Goal: Task Accomplishment & Management: Manage account settings

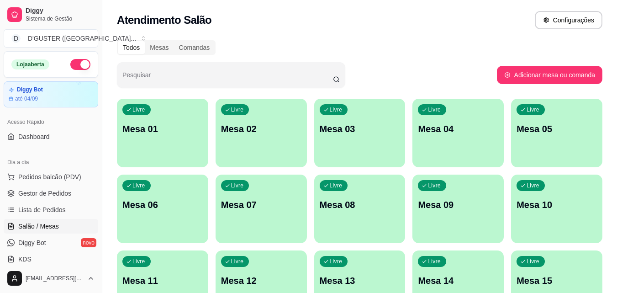
click at [535, 206] on p "Mesa 10" at bounding box center [557, 204] width 80 height 13
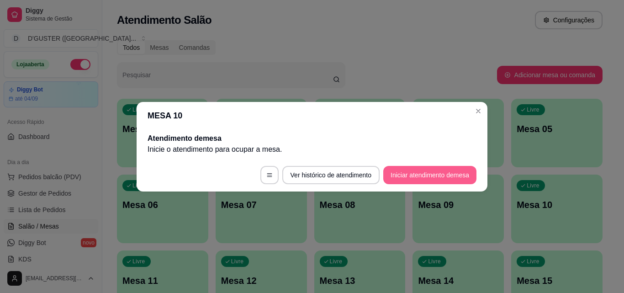
click at [414, 176] on button "Iniciar atendimento de mesa" at bounding box center [429, 175] width 93 height 18
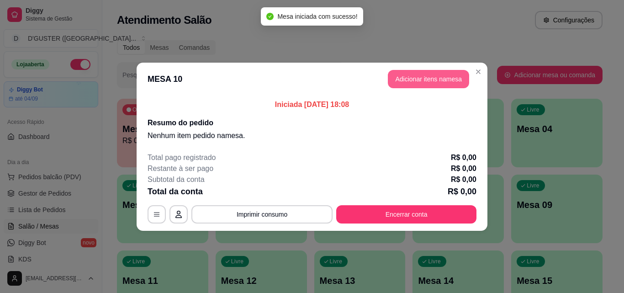
click at [425, 84] on button "Adicionar itens na mesa" at bounding box center [428, 79] width 81 height 18
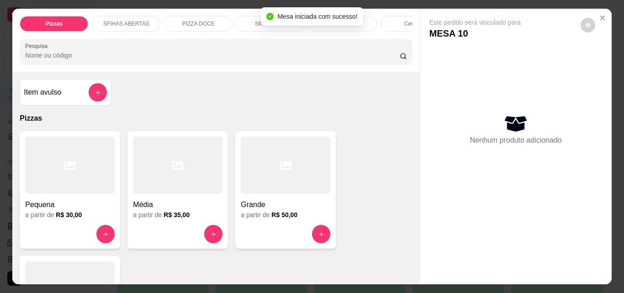
click at [42, 101] on div "Item avulso" at bounding box center [65, 92] width 83 height 18
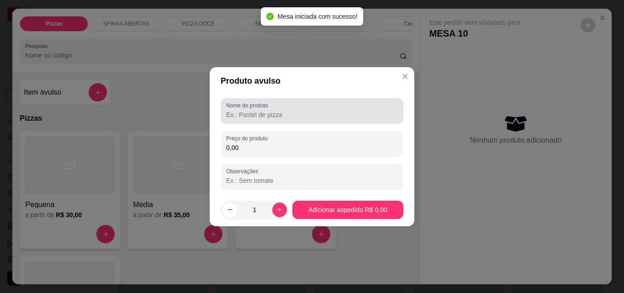
click at [226, 109] on div "Nome do produto" at bounding box center [312, 111] width 183 height 26
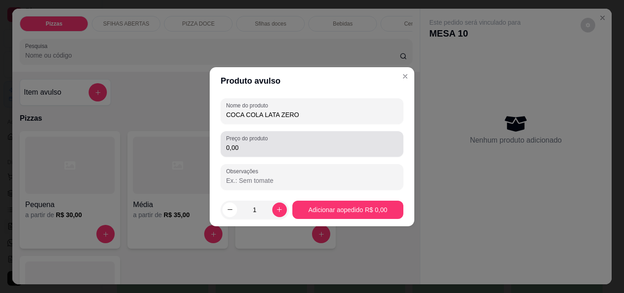
type input "COCA COLA LATA ZERO"
click at [277, 152] on div "0,00" at bounding box center [312, 144] width 172 height 18
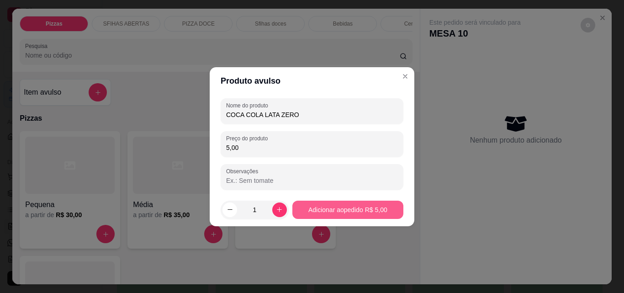
type input "5,00"
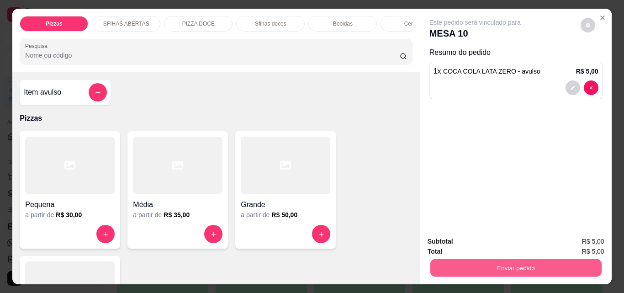
click at [477, 259] on button "Enviar pedido" at bounding box center [515, 268] width 171 height 18
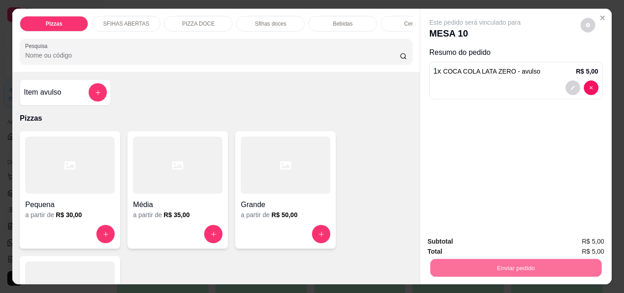
click at [485, 243] on button "Não registrar e enviar pedido" at bounding box center [486, 241] width 92 height 17
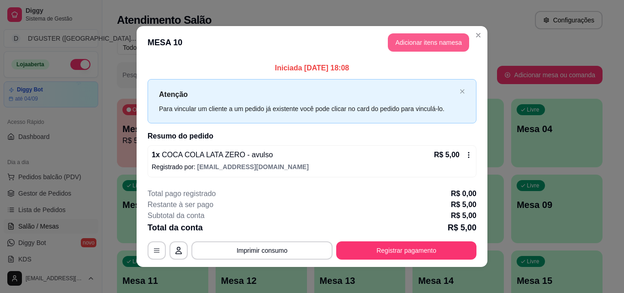
click at [420, 37] on button "Adicionar itens na mesa" at bounding box center [428, 42] width 81 height 18
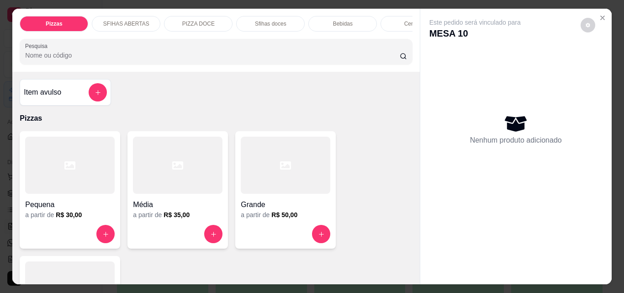
scroll to position [320, 0]
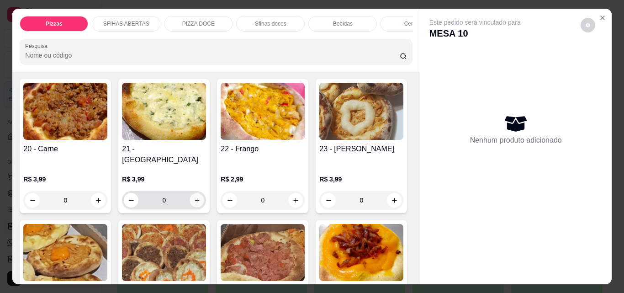
click at [194, 197] on icon "increase-product-quantity" at bounding box center [197, 200] width 7 height 7
type input "1"
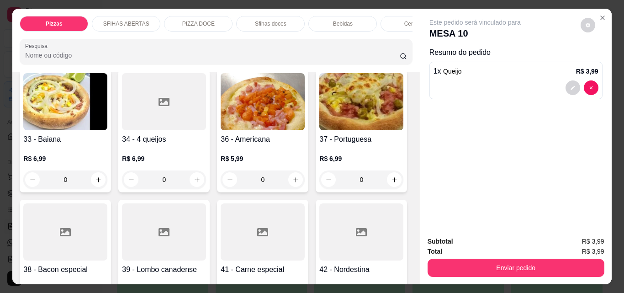
scroll to position [731, 0]
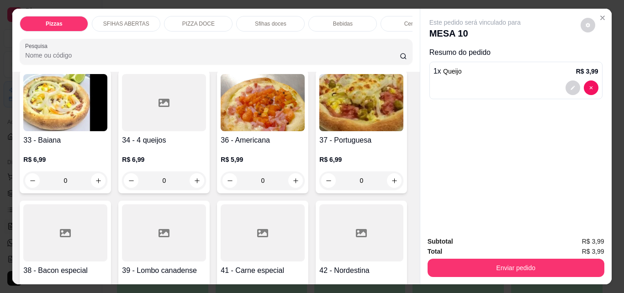
click at [392, 53] on icon "increase-product-quantity" at bounding box center [394, 50] width 5 height 5
type input "1"
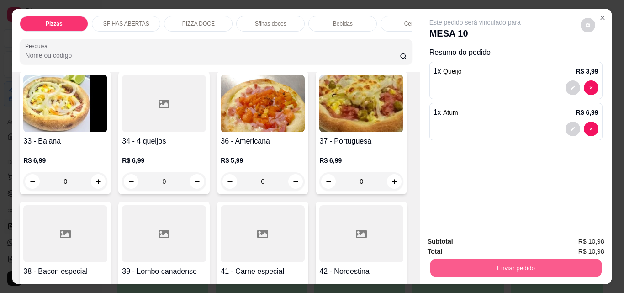
click at [518, 262] on button "Enviar pedido" at bounding box center [515, 268] width 171 height 18
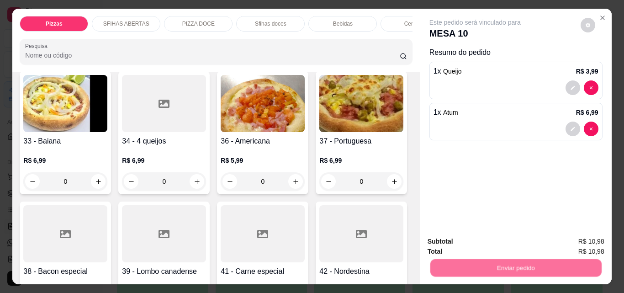
click at [463, 235] on button "Não registrar e enviar pedido" at bounding box center [486, 241] width 92 height 17
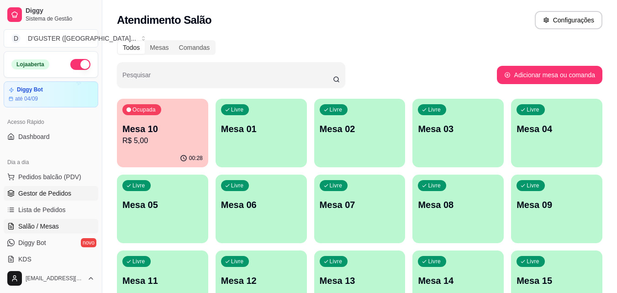
click at [56, 196] on span "Gestor de Pedidos" at bounding box center [44, 193] width 53 height 9
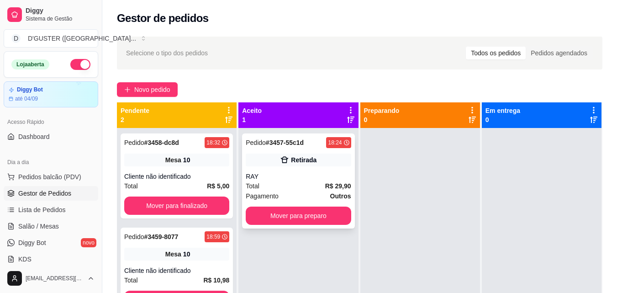
click at [312, 167] on div "Pedido # 3457-55c1d 18:24 Retirada RAY Total R$ 29,90 Pagamento Outros Mover pa…" at bounding box center [298, 180] width 112 height 95
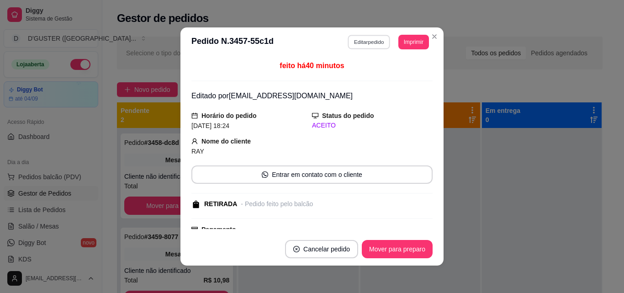
click at [367, 41] on button "Editar pedido" at bounding box center [369, 42] width 43 height 14
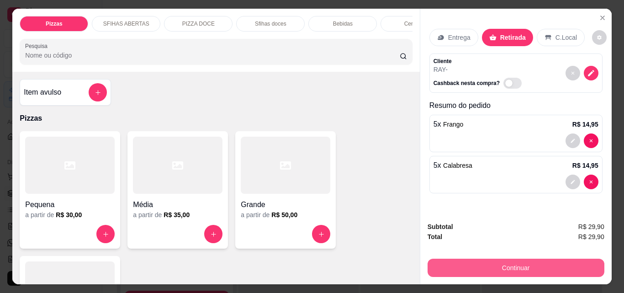
click at [484, 263] on button "Continuar" at bounding box center [516, 268] width 177 height 18
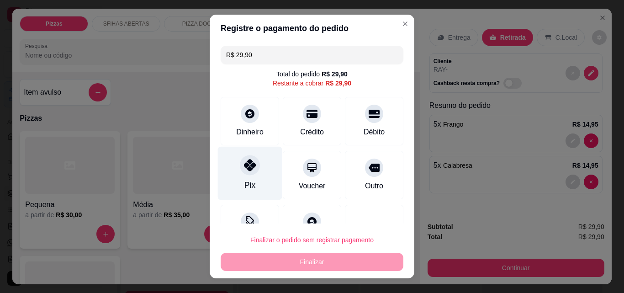
click at [245, 183] on div "Pix" at bounding box center [250, 185] width 11 height 12
type input "R$ 0,00"
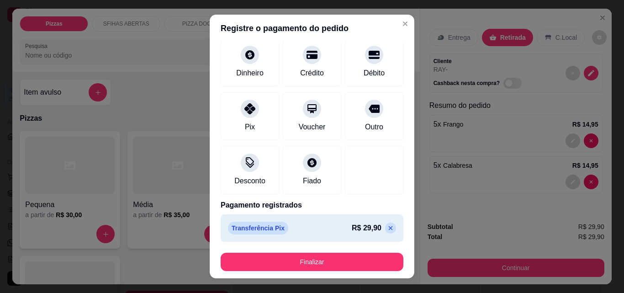
scroll to position [15, 0]
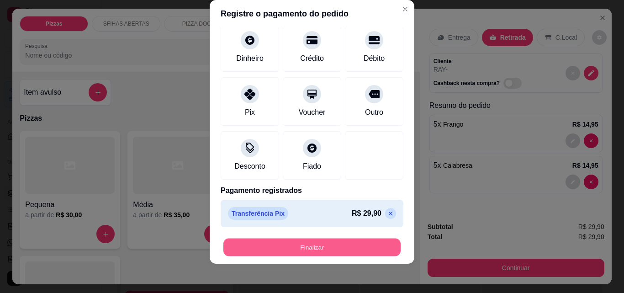
click at [305, 246] on button "Finalizar" at bounding box center [311, 248] width 177 height 18
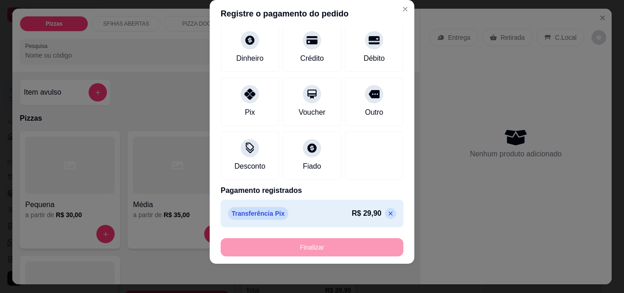
type input "0"
type input "-R$ 29,90"
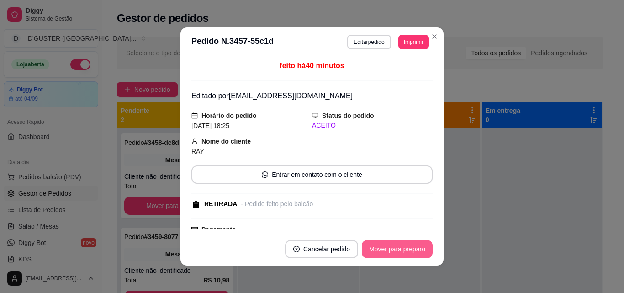
click at [410, 247] on button "Mover para preparo" at bounding box center [397, 249] width 71 height 18
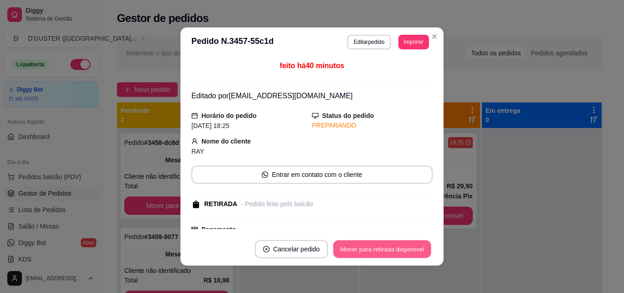
click at [418, 248] on button "Mover para retirada disponível" at bounding box center [382, 249] width 98 height 18
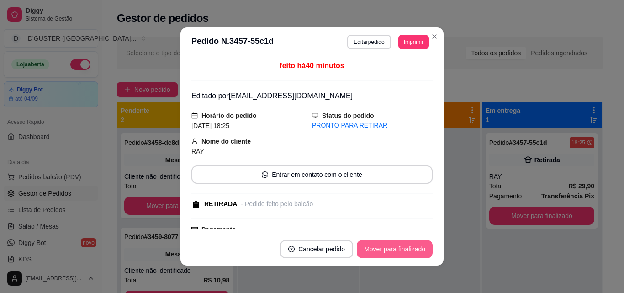
click at [421, 248] on button "Mover para finalizado" at bounding box center [395, 249] width 76 height 18
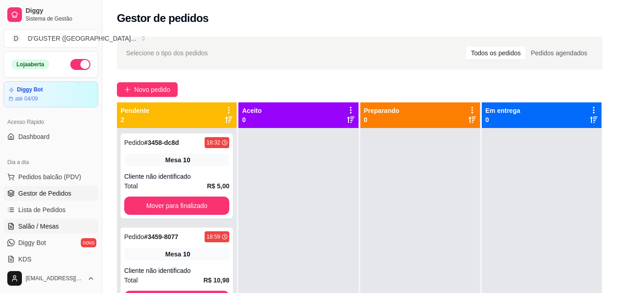
click at [44, 229] on span "Salão / Mesas" at bounding box center [38, 226] width 41 height 9
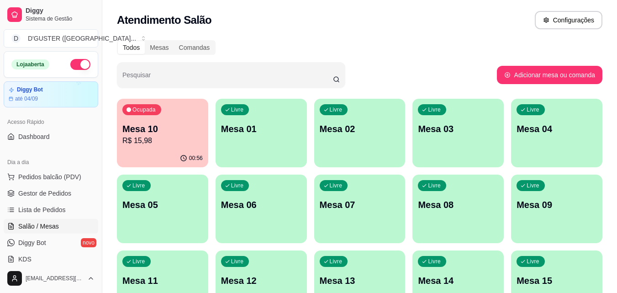
click at [155, 126] on p "Mesa 10" at bounding box center [162, 128] width 80 height 13
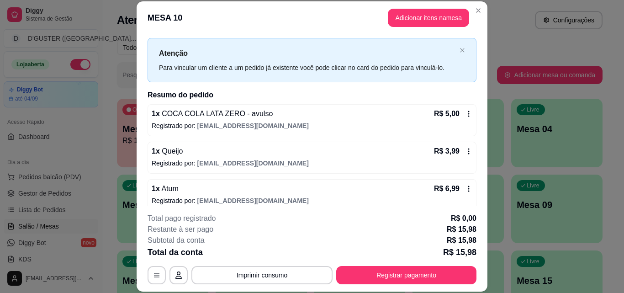
scroll to position [26, 0]
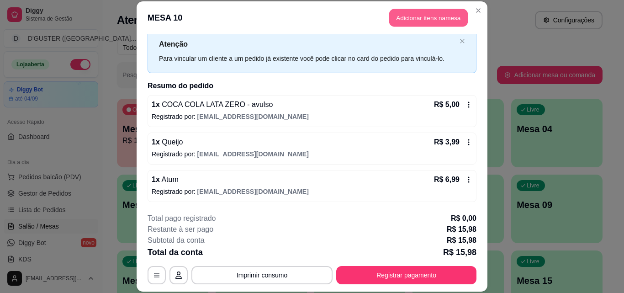
click at [429, 17] on button "Adicionar itens na mesa" at bounding box center [428, 18] width 79 height 18
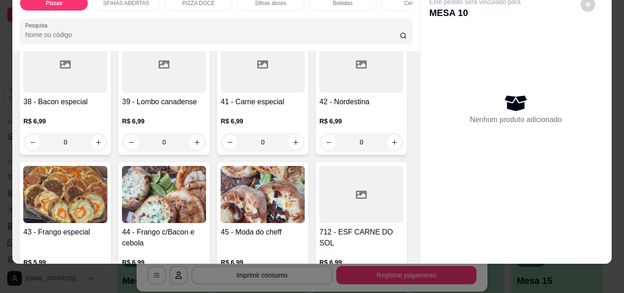
scroll to position [868, 0]
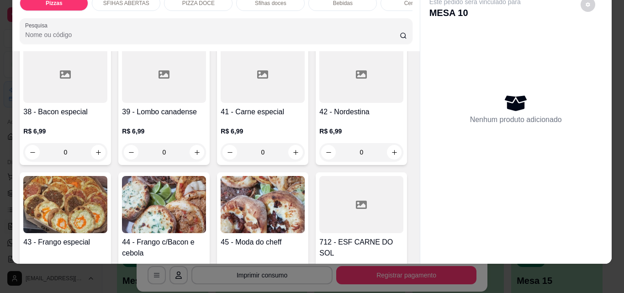
click at [194, 26] on icon "increase-product-quantity" at bounding box center [197, 22] width 7 height 7
type input "1"
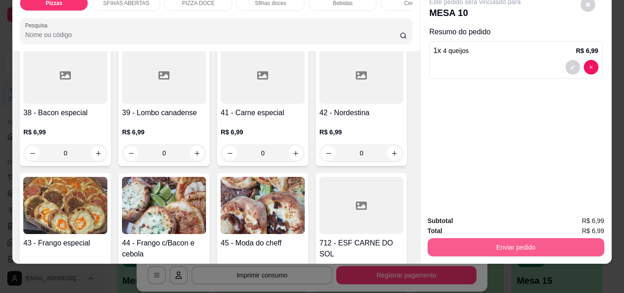
click at [461, 238] on button "Enviar pedido" at bounding box center [516, 247] width 177 height 18
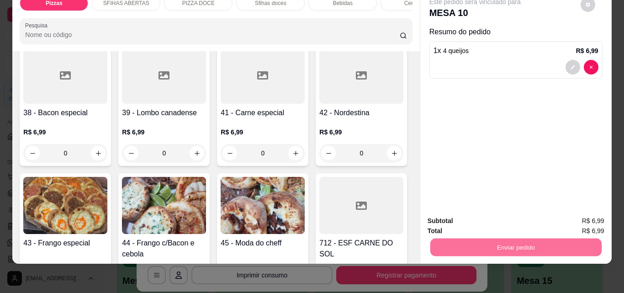
click at [465, 218] on button "Não registrar e enviar pedido" at bounding box center [485, 217] width 95 height 17
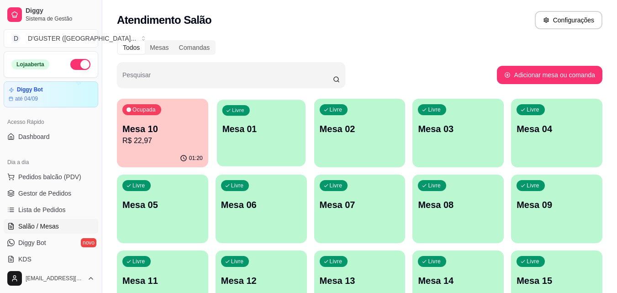
click at [261, 136] on div "Livre Mesa 01" at bounding box center [261, 128] width 89 height 56
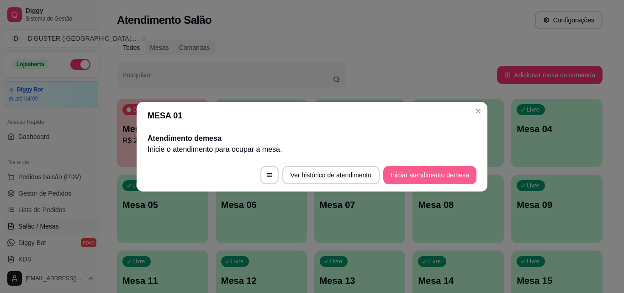
click at [437, 165] on footer "Ver histórico de atendimento Iniciar atendimento de mesa" at bounding box center [312, 175] width 351 height 33
click at [442, 174] on button "Iniciar atendimento de mesa" at bounding box center [429, 175] width 93 height 18
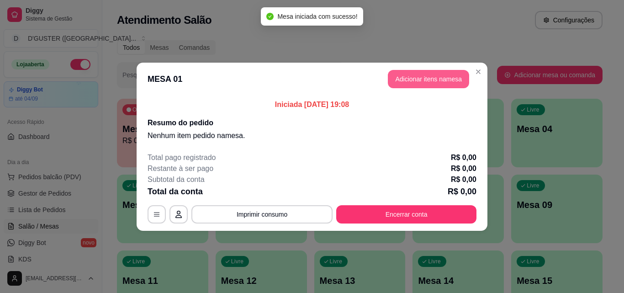
click at [441, 76] on button "Adicionar itens na mesa" at bounding box center [428, 79] width 81 height 18
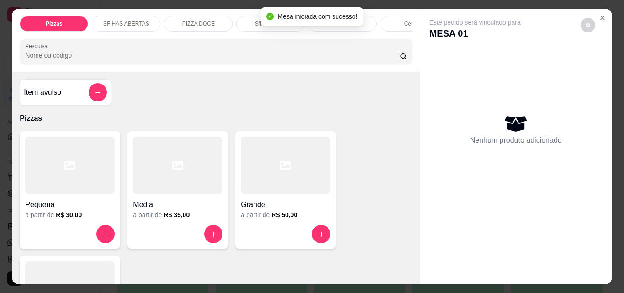
click at [37, 98] on h4 "Item avulso" at bounding box center [42, 92] width 37 height 11
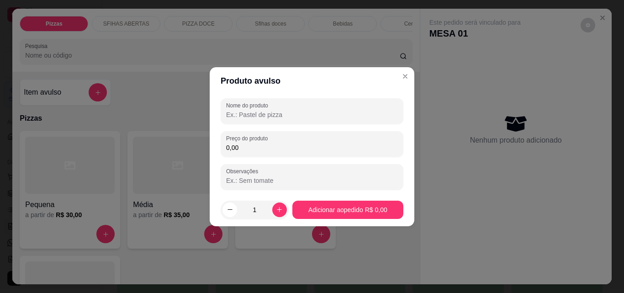
click at [277, 112] on input "Nome do produto" at bounding box center [312, 114] width 172 height 9
type input "PIZZA F"
click at [302, 144] on input "0,00" at bounding box center [312, 147] width 172 height 9
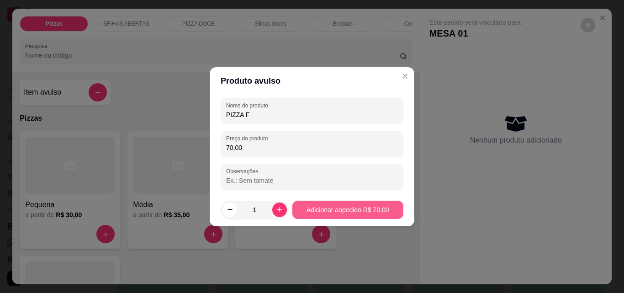
type input "70,00"
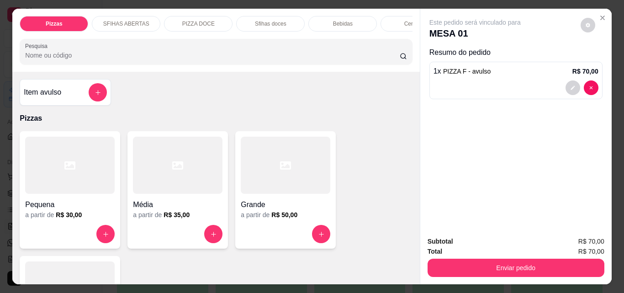
click at [64, 91] on div "Item avulso" at bounding box center [65, 92] width 83 height 18
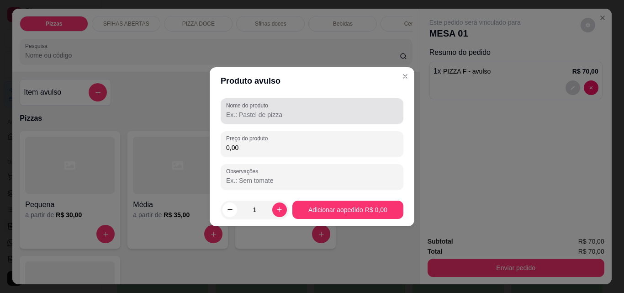
click at [270, 108] on label "Nome do produto" at bounding box center [248, 105] width 45 height 8
click at [270, 110] on input "Nome do produto" at bounding box center [312, 114] width 172 height 9
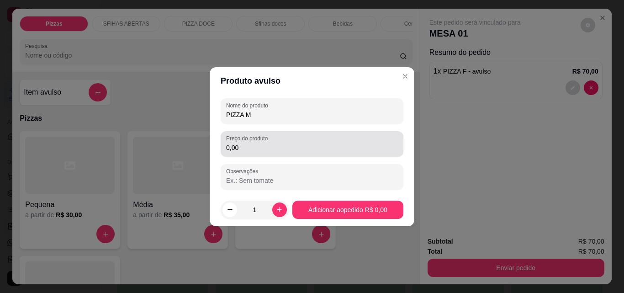
type input "PIZZA M"
click at [314, 133] on div "Preço do produto 0,00" at bounding box center [312, 144] width 183 height 26
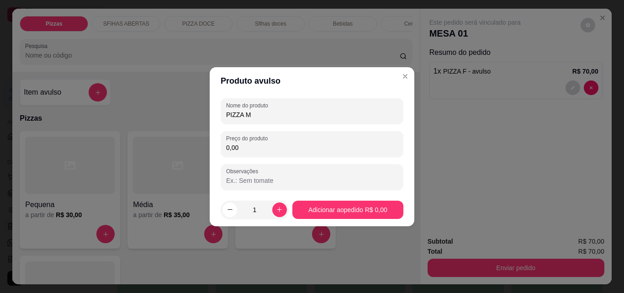
click at [315, 137] on div "0,00" at bounding box center [312, 144] width 172 height 18
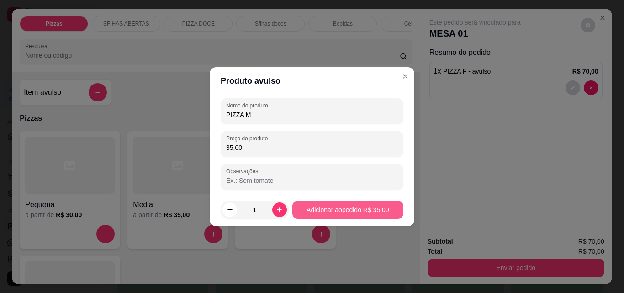
type input "35,00"
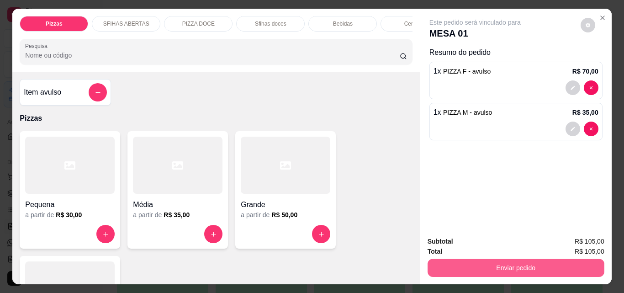
click at [461, 260] on button "Enviar pedido" at bounding box center [516, 268] width 177 height 18
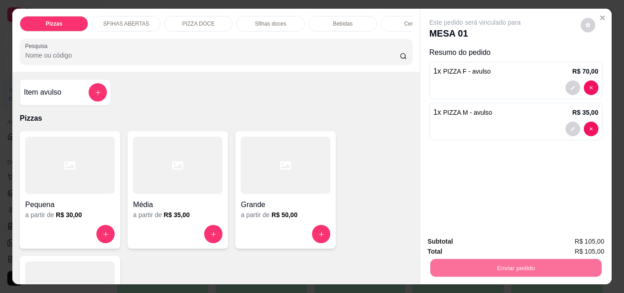
click at [463, 240] on button "Não registrar e enviar pedido" at bounding box center [485, 241] width 95 height 17
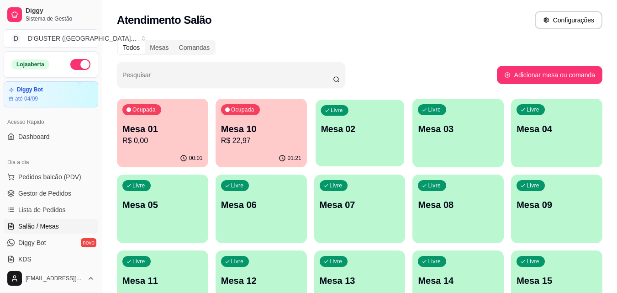
click at [332, 143] on div "Livre Mesa 02" at bounding box center [360, 128] width 89 height 56
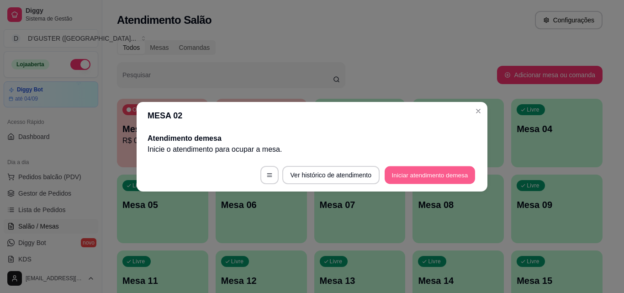
click at [458, 173] on button "Iniciar atendimento de mesa" at bounding box center [430, 175] width 90 height 18
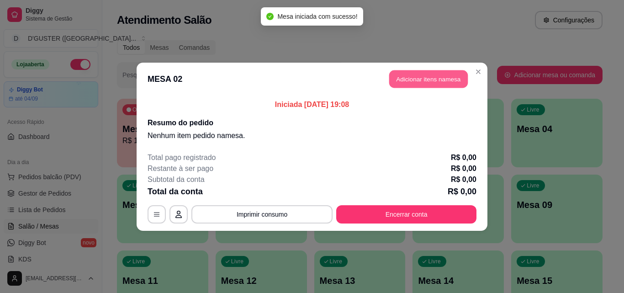
click at [423, 73] on button "Adicionar itens na mesa" at bounding box center [428, 79] width 79 height 18
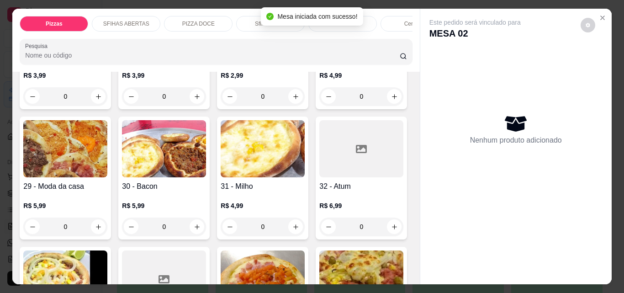
scroll to position [640, 0]
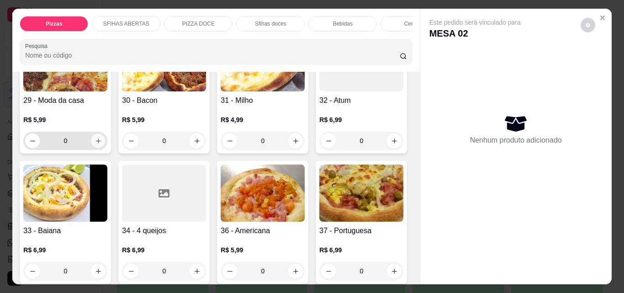
click at [106, 134] on button "increase-product-quantity" at bounding box center [98, 141] width 14 height 14
type input "1"
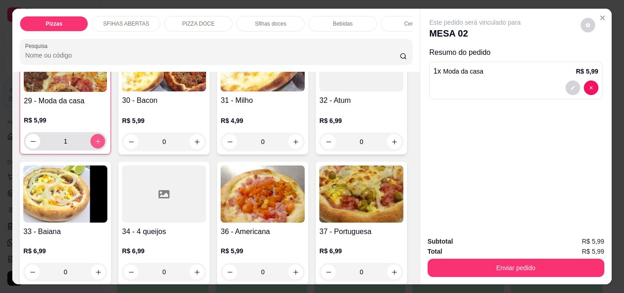
click at [202, 293] on html "Diggy Sistema de Gestão D D'GUSTER ([GEOGRAPHIC_DATA] ... Loja aberta Diggy Bot…" at bounding box center [312, 146] width 624 height 293
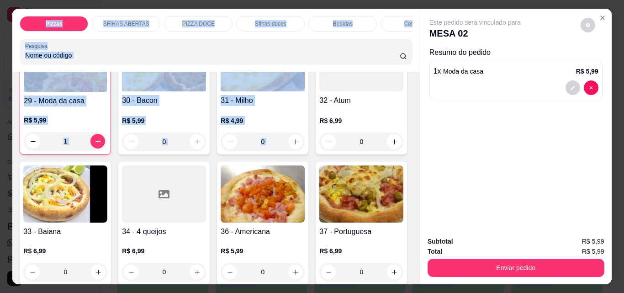
click at [372, 181] on div "20 - Carne R$ 3,99 0 21 - Queijo R$ 3,99 0 22 - Frango R$ 2,99 0 23 - Frango ca…" at bounding box center [216, 222] width 393 height 927
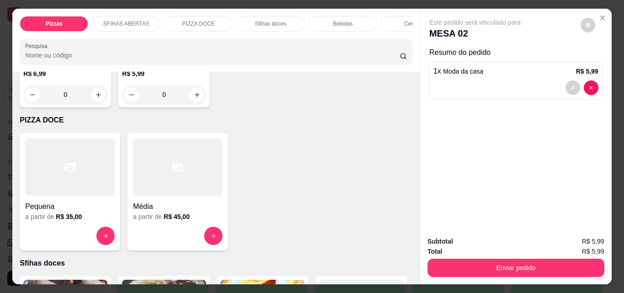
scroll to position [1280, 0]
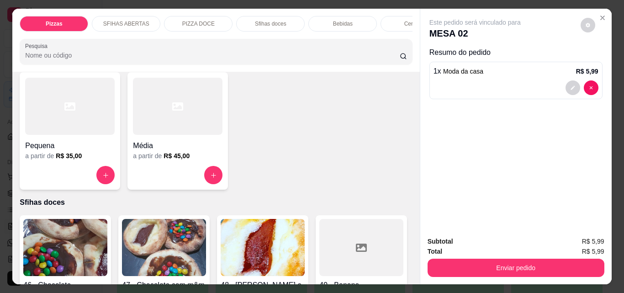
type input "1"
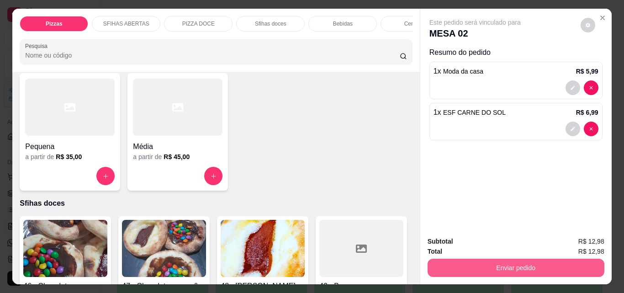
click at [528, 272] on button "Enviar pedido" at bounding box center [516, 268] width 177 height 18
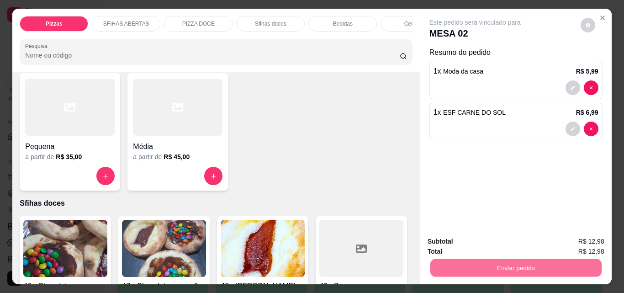
click at [508, 241] on button "Não registrar e enviar pedido" at bounding box center [485, 241] width 95 height 17
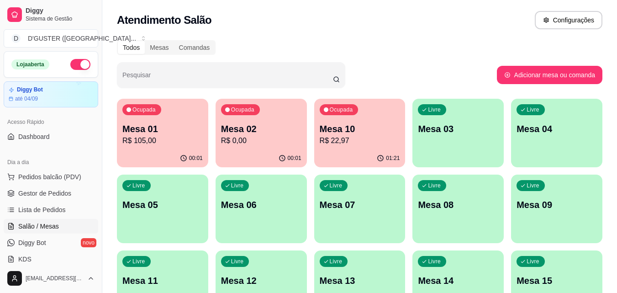
click at [372, 154] on div "01:21" at bounding box center [359, 158] width 91 height 18
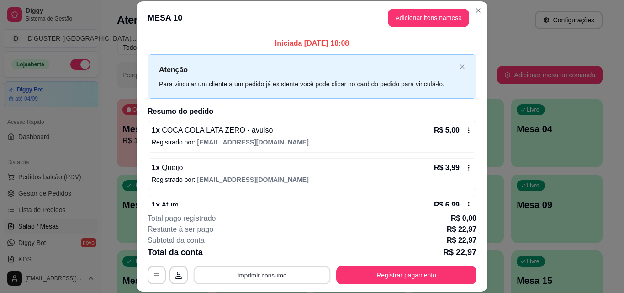
click at [282, 277] on button "Imprimir consumo" at bounding box center [262, 275] width 137 height 18
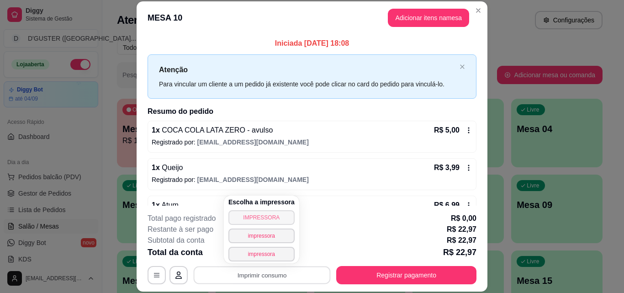
click at [266, 218] on button "IMPRESSORA" at bounding box center [262, 217] width 66 height 15
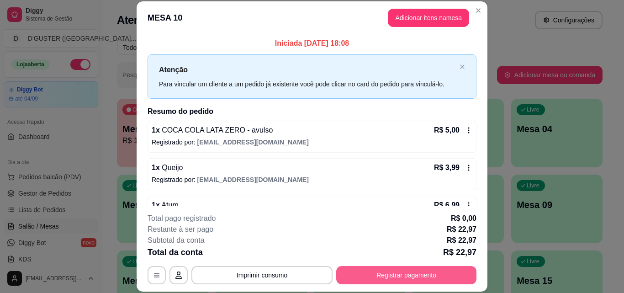
click at [436, 271] on button "Registrar pagamento" at bounding box center [406, 275] width 140 height 18
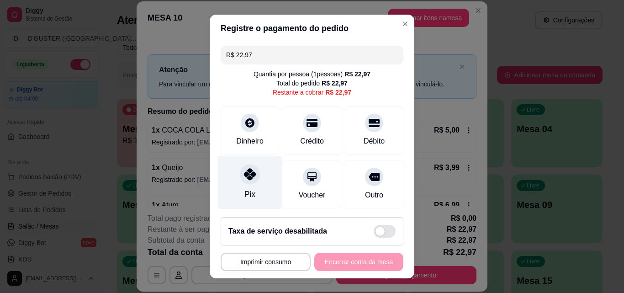
click at [236, 187] on div "Pix" at bounding box center [250, 182] width 64 height 53
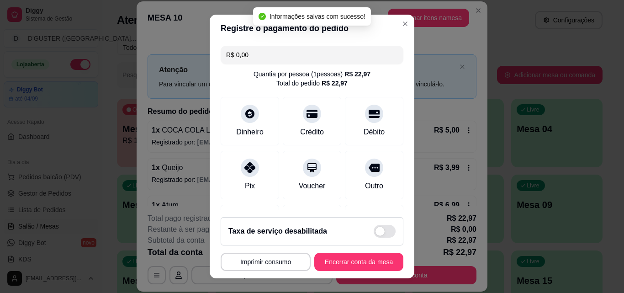
type input "R$ 0,00"
click at [353, 261] on button "Encerrar conta da mesa" at bounding box center [359, 262] width 86 height 18
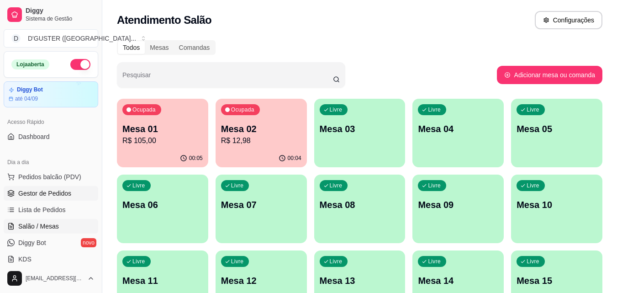
click at [43, 187] on link "Gestor de Pedidos" at bounding box center [51, 193] width 95 height 15
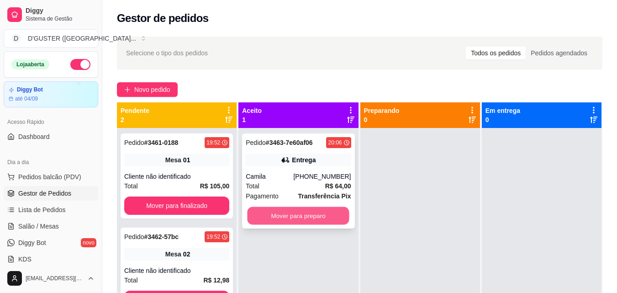
click at [320, 211] on button "Mover para preparo" at bounding box center [299, 216] width 102 height 18
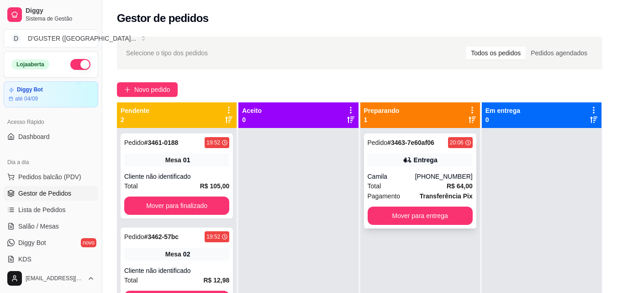
click at [389, 171] on div "Pedido # 3463-7e60af06 20:06 Entrega Camila [PHONE_NUMBER] Total R$ 64,00 Pagam…" at bounding box center [420, 180] width 112 height 95
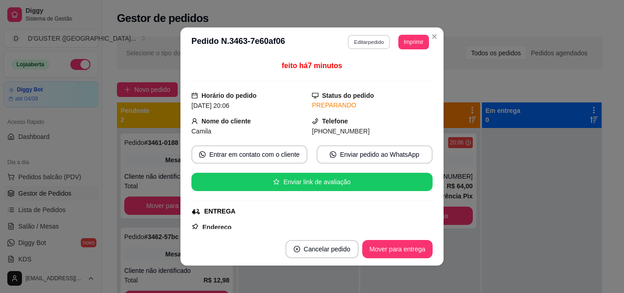
click at [362, 42] on button "Editar pedido" at bounding box center [369, 42] width 43 height 14
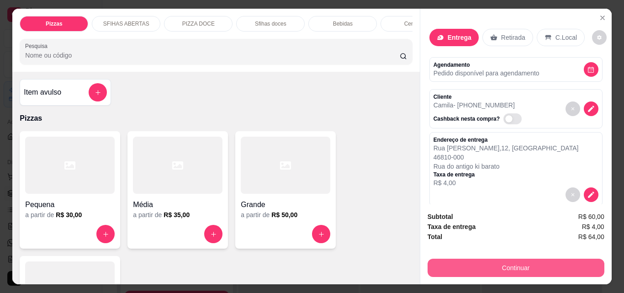
click at [554, 264] on button "Continuar" at bounding box center [516, 268] width 177 height 18
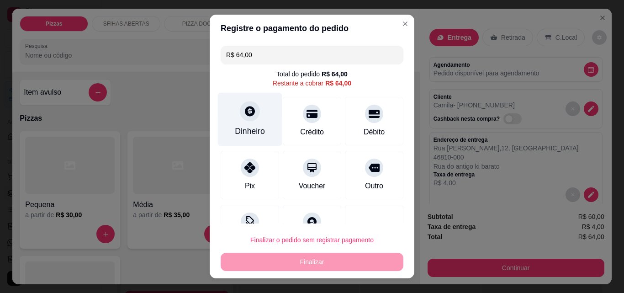
click at [240, 121] on div "Dinheiro" at bounding box center [250, 119] width 64 height 53
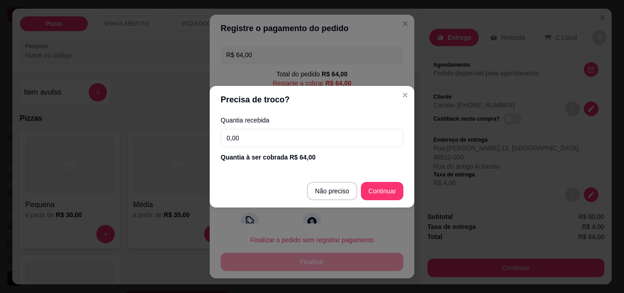
click at [289, 133] on input "0,00" at bounding box center [312, 138] width 183 height 18
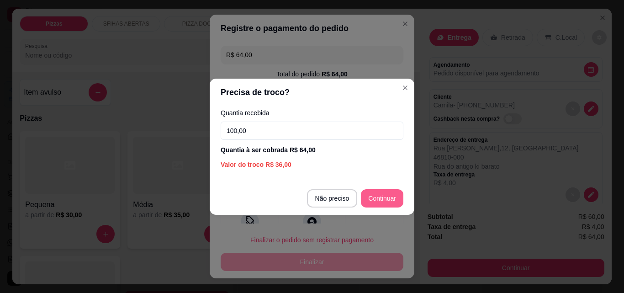
type input "100,00"
type input "R$ 0,00"
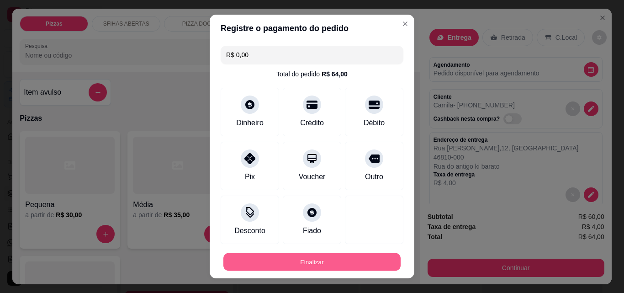
click at [374, 261] on button "Finalizar" at bounding box center [311, 262] width 177 height 18
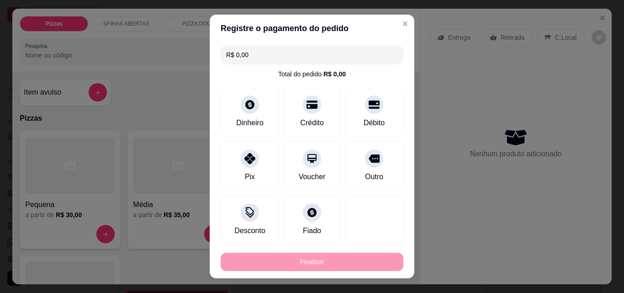
type input "0"
type input "-R$ 64,00"
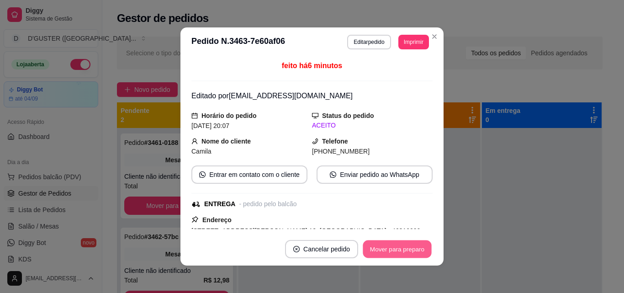
click at [402, 253] on button "Mover para preparo" at bounding box center [397, 249] width 69 height 18
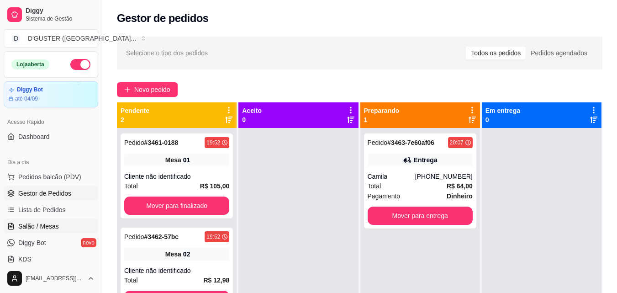
click at [53, 229] on span "Salão / Mesas" at bounding box center [38, 226] width 41 height 9
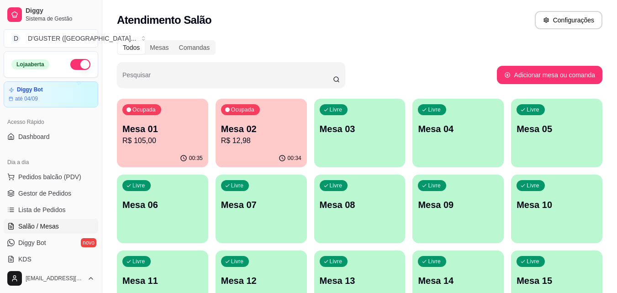
click at [261, 129] on p "Mesa 02" at bounding box center [261, 128] width 80 height 13
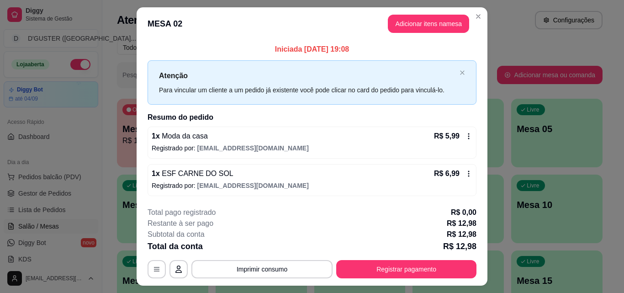
scroll to position [22, 0]
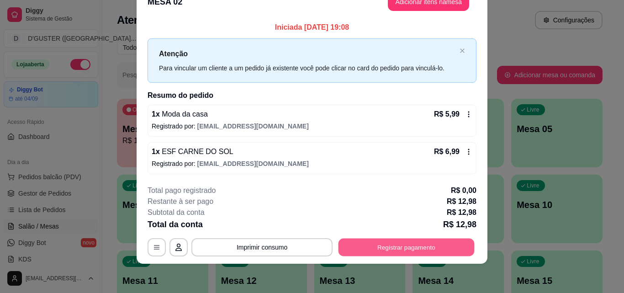
click at [401, 250] on button "Registrar pagamento" at bounding box center [407, 248] width 136 height 18
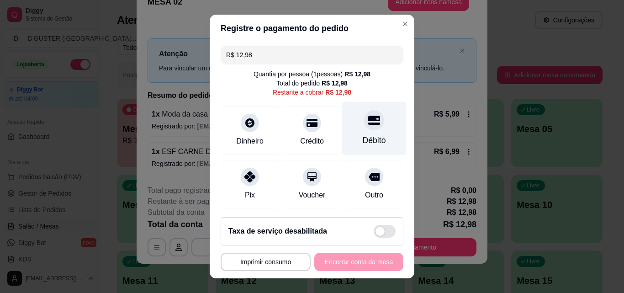
click at [369, 133] on div "Débito" at bounding box center [374, 128] width 64 height 53
type input "R$ 0,00"
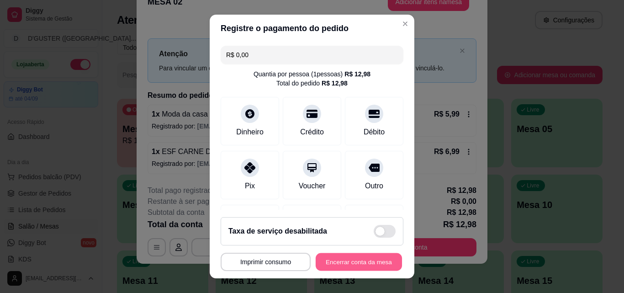
click at [360, 259] on button "Encerrar conta da mesa" at bounding box center [359, 262] width 86 height 18
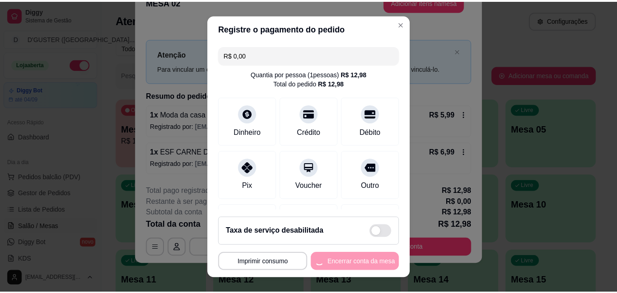
scroll to position [0, 0]
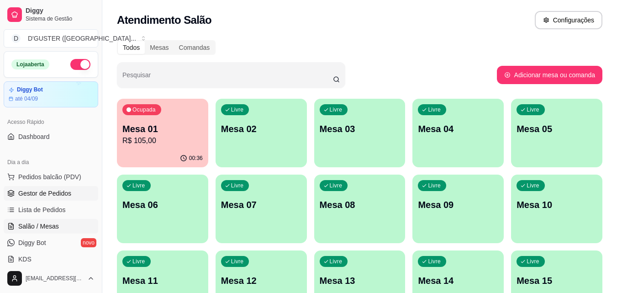
click at [44, 193] on span "Gestor de Pedidos" at bounding box center [44, 193] width 53 height 9
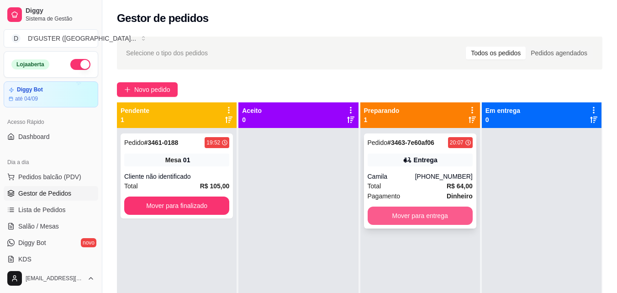
click at [415, 213] on button "Mover para entrega" at bounding box center [420, 216] width 105 height 18
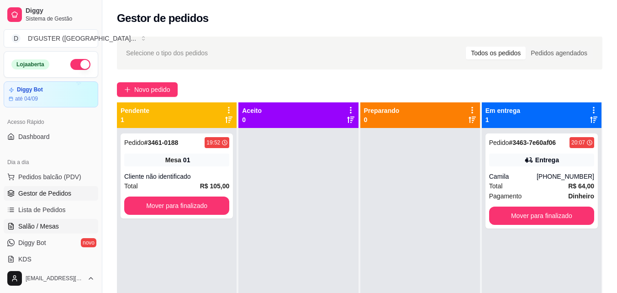
click at [43, 223] on span "Salão / Mesas" at bounding box center [38, 226] width 41 height 9
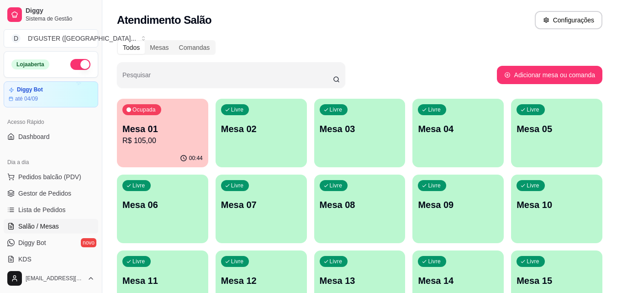
click at [144, 124] on p "Mesa 01" at bounding box center [162, 128] width 80 height 13
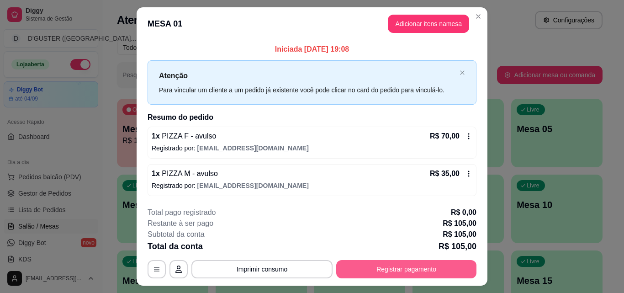
click at [419, 268] on button "Registrar pagamento" at bounding box center [406, 269] width 140 height 18
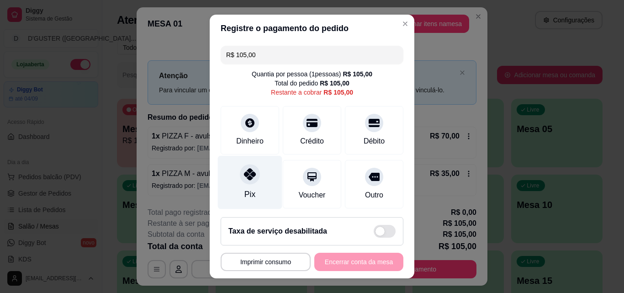
drag, startPoint x: 242, startPoint y: 180, endPoint x: 259, endPoint y: 185, distance: 17.2
click at [244, 180] on icon at bounding box center [250, 174] width 12 height 12
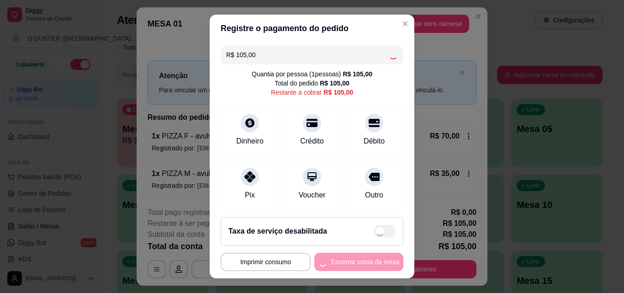
type input "R$ 0,00"
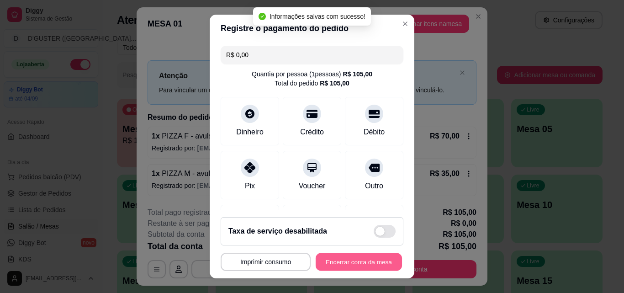
click at [367, 257] on button "Encerrar conta da mesa" at bounding box center [359, 262] width 86 height 18
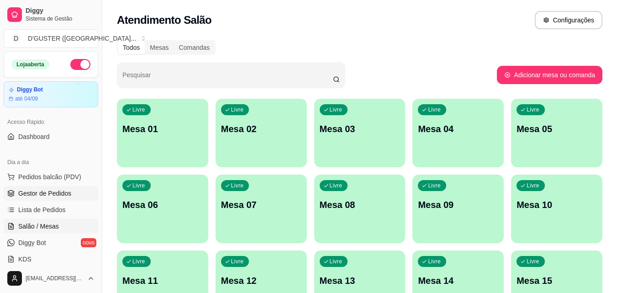
click at [77, 195] on link "Gestor de Pedidos" at bounding box center [51, 193] width 95 height 15
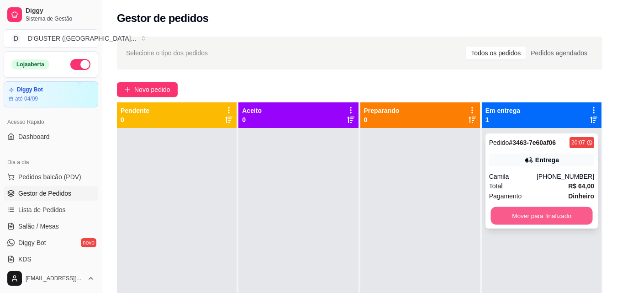
click at [549, 213] on button "Mover para finalizado" at bounding box center [542, 216] width 102 height 18
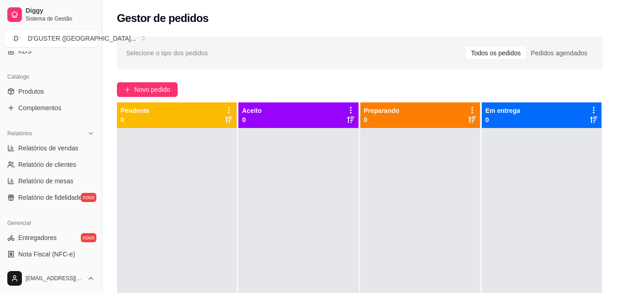
scroll to position [229, 0]
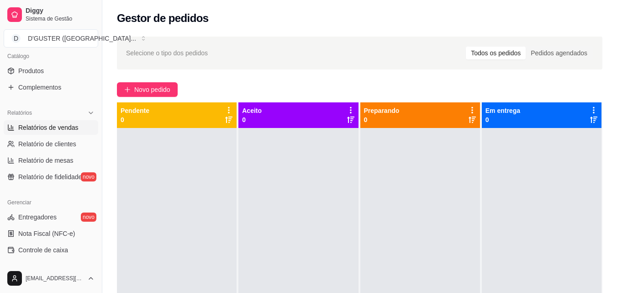
click at [40, 131] on span "Relatórios de vendas" at bounding box center [48, 127] width 60 height 9
select select "ALL"
select select "0"
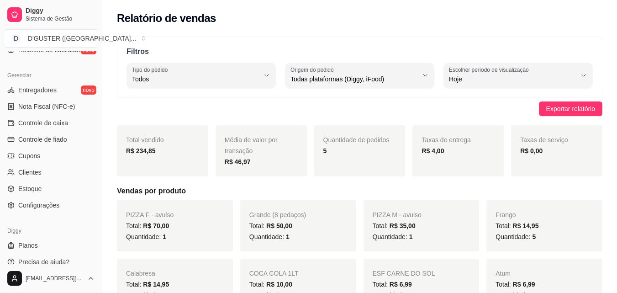
scroll to position [365, 0]
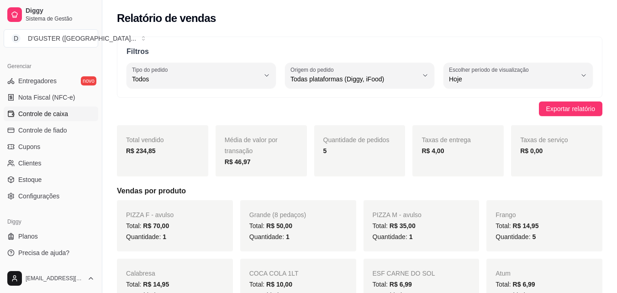
click at [59, 114] on span "Controle de caixa" at bounding box center [43, 113] width 50 height 9
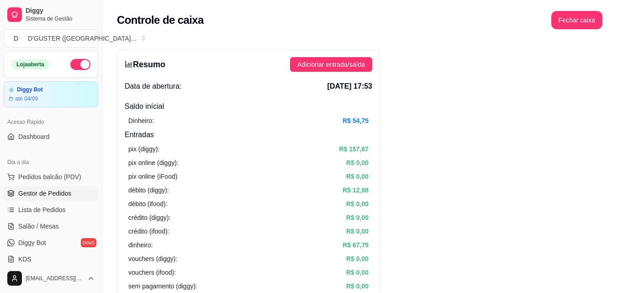
click at [50, 190] on span "Gestor de Pedidos" at bounding box center [44, 193] width 53 height 9
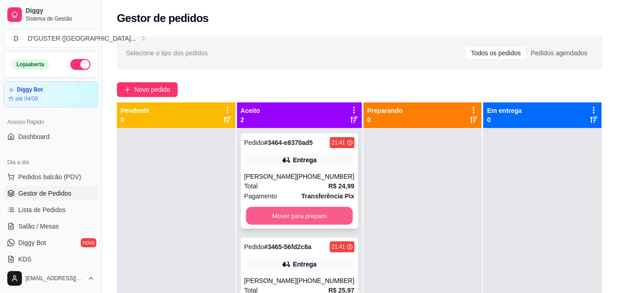
click at [302, 225] on button "Mover para preparo" at bounding box center [299, 216] width 107 height 18
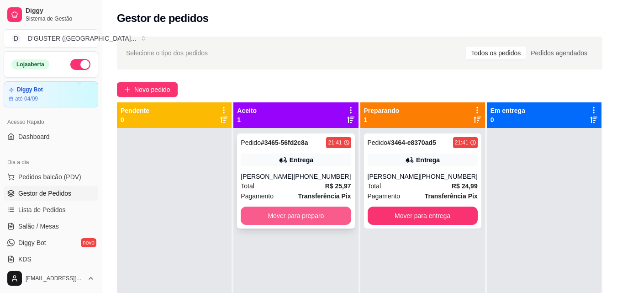
click at [312, 207] on button "Mover para preparo" at bounding box center [296, 216] width 110 height 18
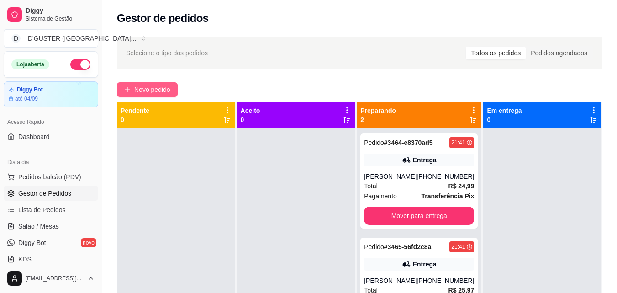
click at [152, 85] on span "Novo pedido" at bounding box center [152, 90] width 36 height 10
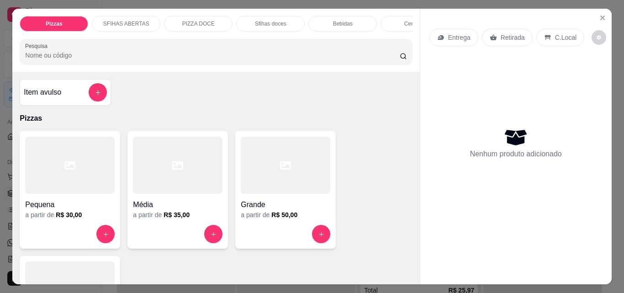
click at [466, 33] on p "Entrega" at bounding box center [459, 37] width 22 height 9
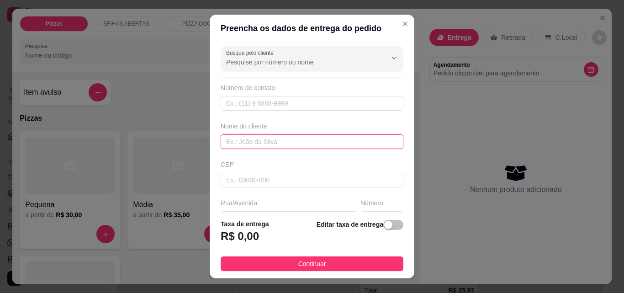
click at [307, 139] on input "text" at bounding box center [312, 141] width 183 height 15
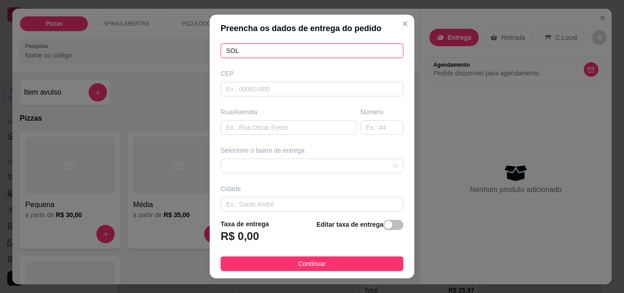
scroll to position [91, 0]
type input "SOL"
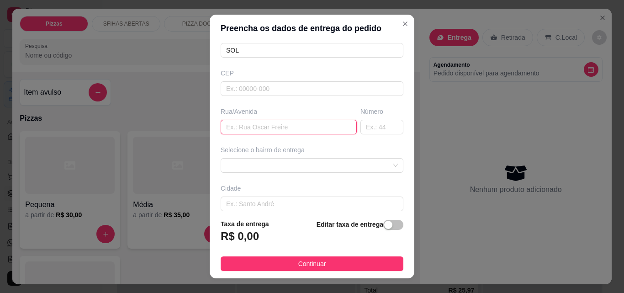
click at [279, 123] on input "text" at bounding box center [289, 127] width 136 height 15
type input "RUA DE [PERSON_NAME]"
click at [361, 124] on input "text" at bounding box center [382, 127] width 43 height 15
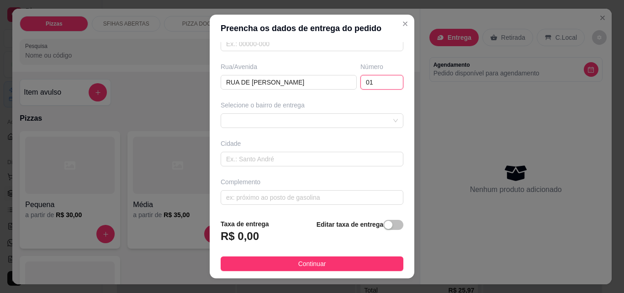
scroll to position [138, 0]
click at [273, 126] on div at bounding box center [312, 118] width 183 height 15
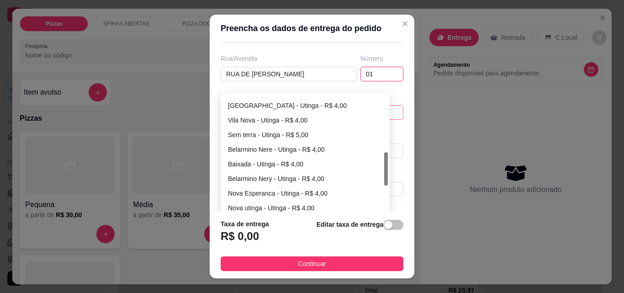
scroll to position [155, 0]
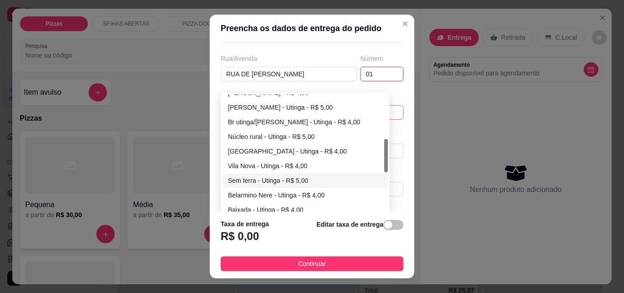
type input "01"
click at [266, 170] on div "Vila Nova - Utinga - R$ 4,00" at bounding box center [305, 166] width 154 height 10
type input "Utinga"
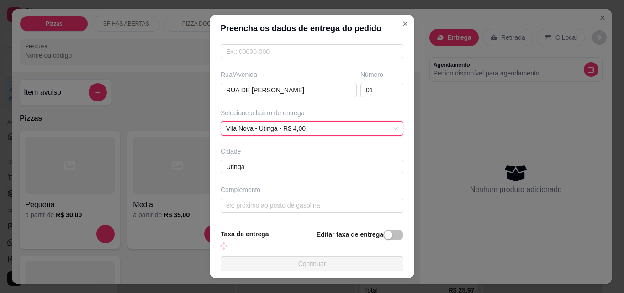
scroll to position [144, 0]
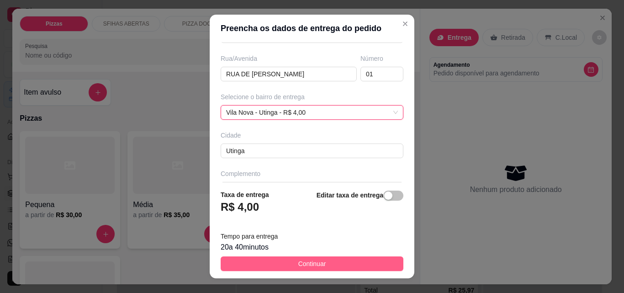
click at [335, 262] on button "Continuar" at bounding box center [312, 263] width 183 height 15
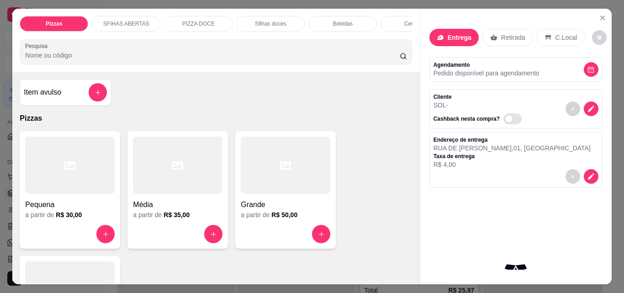
click at [60, 91] on div "Item avulso" at bounding box center [65, 92] width 83 height 18
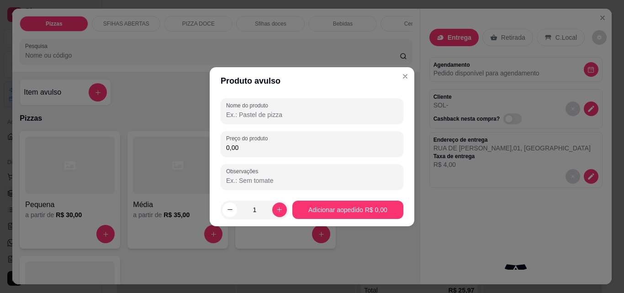
click at [250, 114] on input "Nome do produto" at bounding box center [312, 114] width 172 height 9
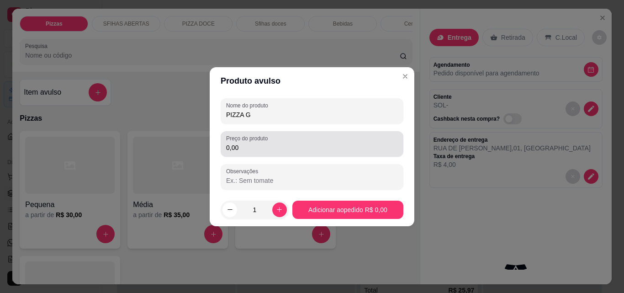
type input "PIZZA G"
click at [276, 151] on input "0,00" at bounding box center [312, 147] width 172 height 9
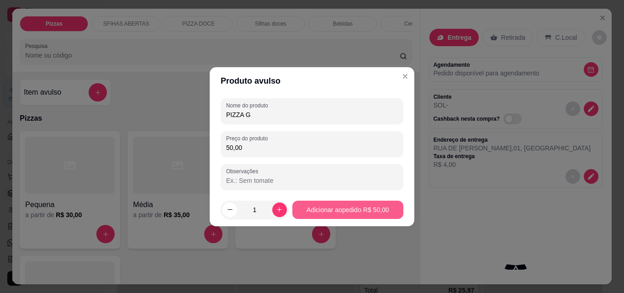
type input "50,00"
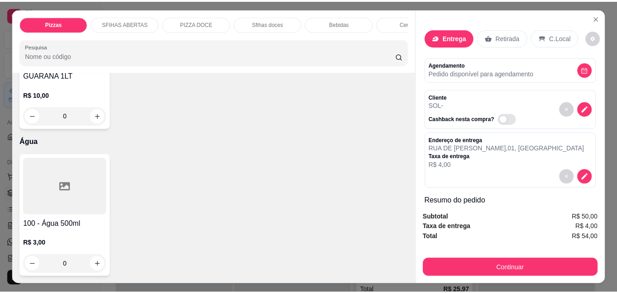
scroll to position [3428, 0]
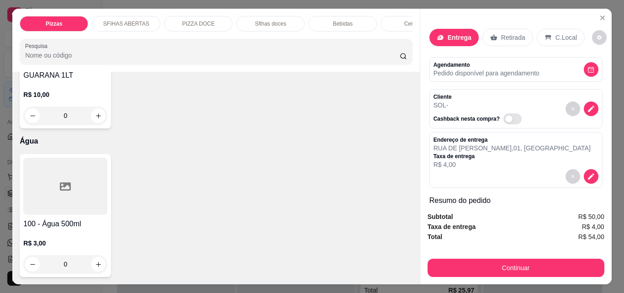
type input "1"
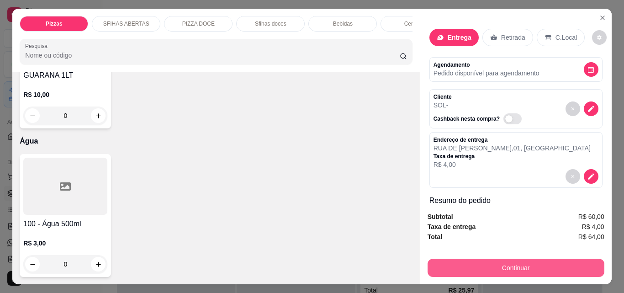
click at [487, 260] on button "Continuar" at bounding box center [516, 268] width 177 height 18
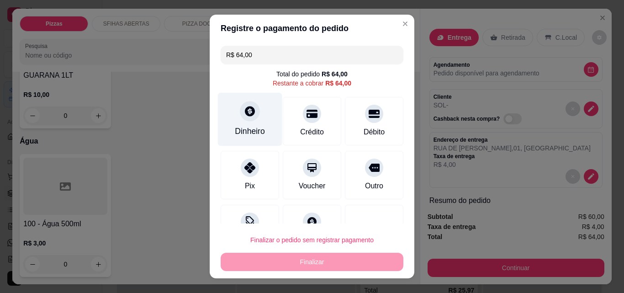
click at [241, 119] on div at bounding box center [250, 111] width 20 height 20
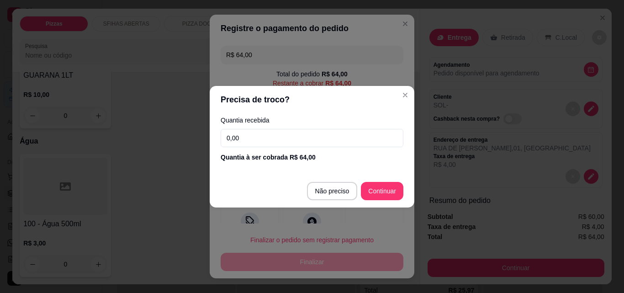
click at [276, 135] on input "0,00" at bounding box center [312, 138] width 183 height 18
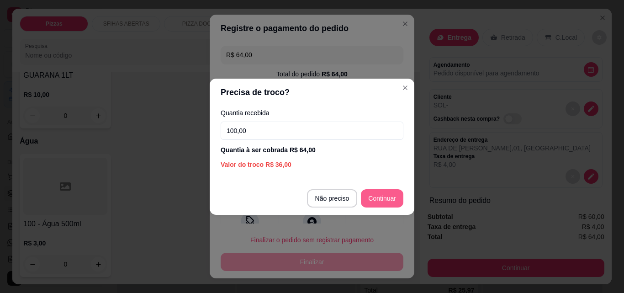
type input "100,00"
type input "R$ 0,00"
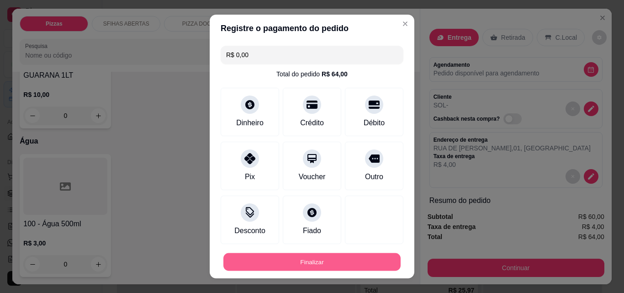
click at [356, 260] on button "Finalizar" at bounding box center [311, 262] width 177 height 18
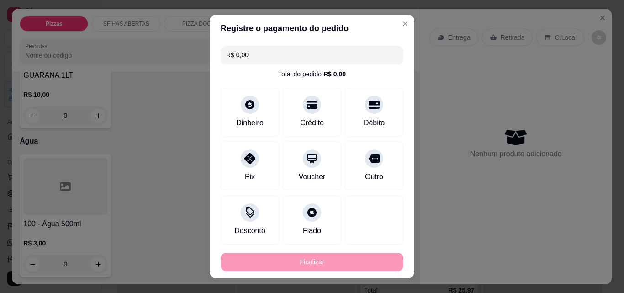
type input "0"
type input "-R$ 64,00"
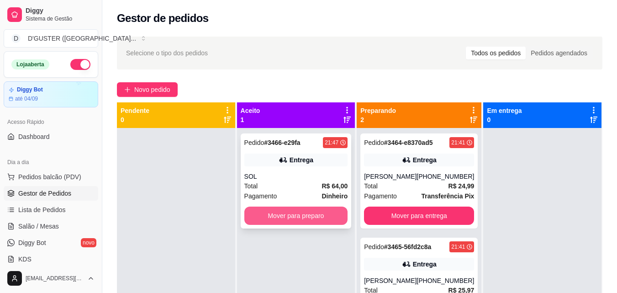
click at [319, 213] on button "Mover para preparo" at bounding box center [297, 216] width 104 height 18
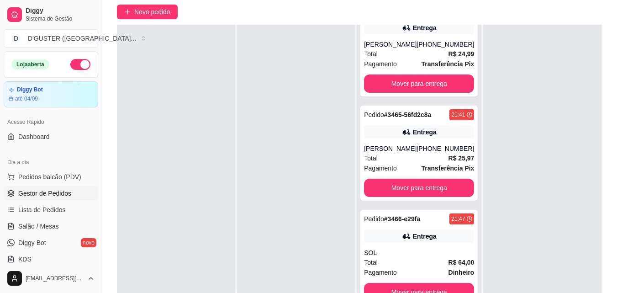
scroll to position [139, 0]
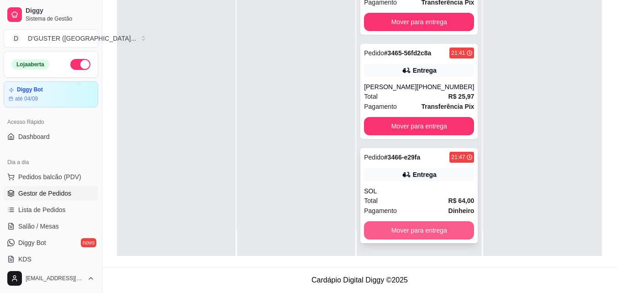
click at [396, 231] on button "Mover para entrega" at bounding box center [419, 230] width 110 height 18
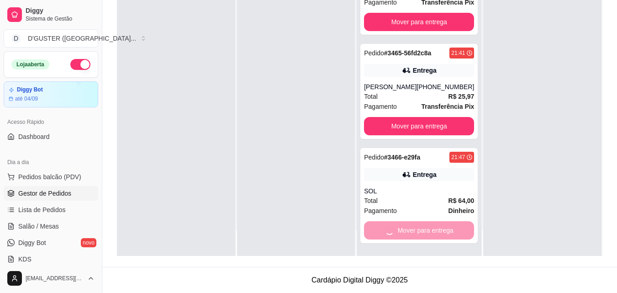
scroll to position [0, 0]
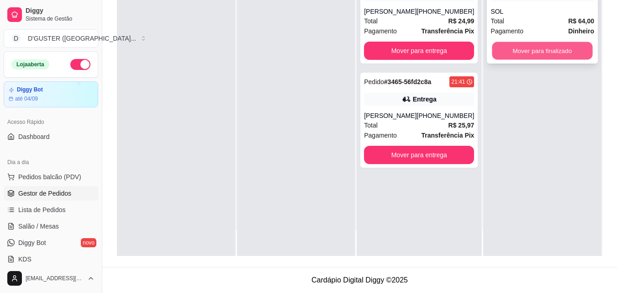
click at [543, 51] on button "Mover para finalizado" at bounding box center [543, 51] width 101 height 18
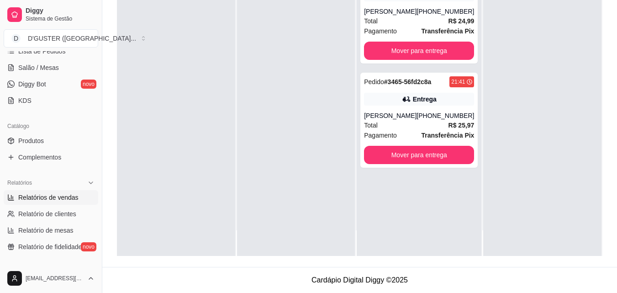
scroll to position [136, 0]
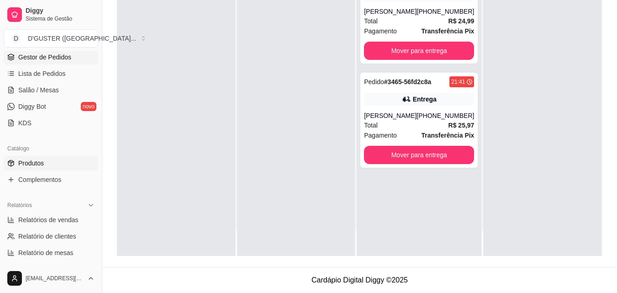
click at [40, 164] on span "Produtos" at bounding box center [31, 163] width 26 height 9
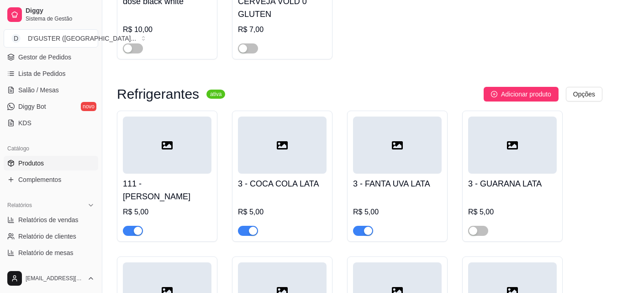
scroll to position [4251, 0]
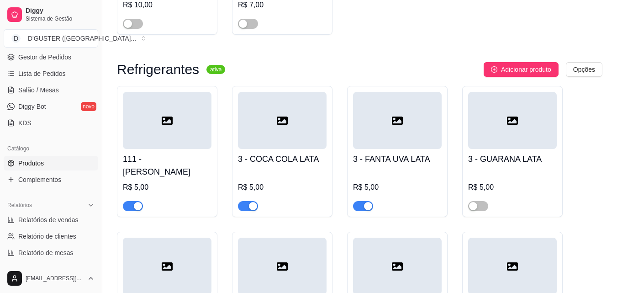
click at [356, 201] on span "button" at bounding box center [363, 206] width 20 height 10
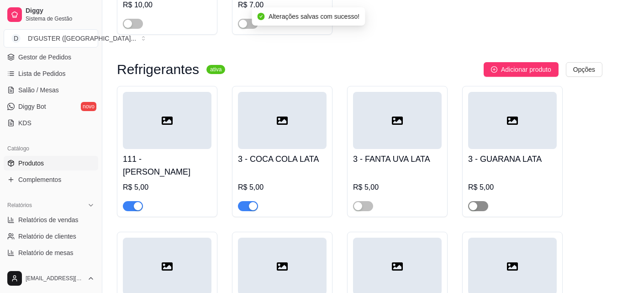
click at [480, 201] on span "button" at bounding box center [478, 206] width 20 height 10
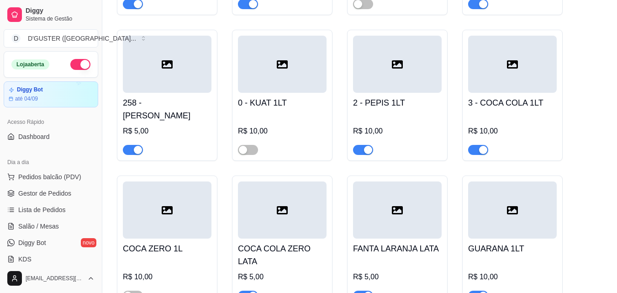
scroll to position [4433, 0]
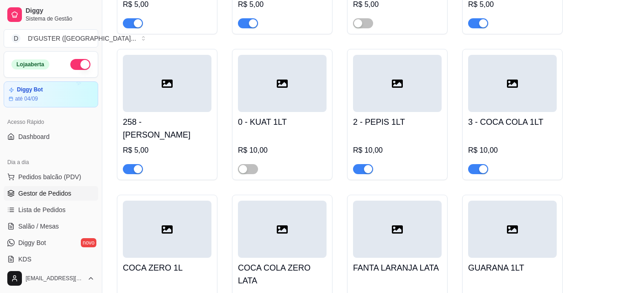
click at [51, 195] on span "Gestor de Pedidos" at bounding box center [44, 193] width 53 height 9
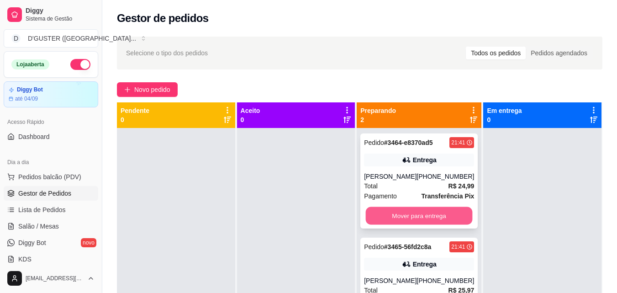
click at [421, 220] on button "Mover para entrega" at bounding box center [419, 216] width 107 height 18
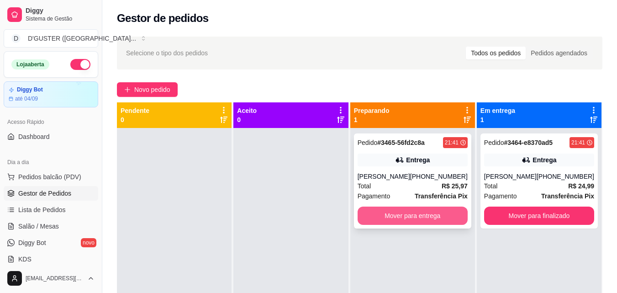
click at [423, 219] on button "Mover para entrega" at bounding box center [413, 216] width 110 height 18
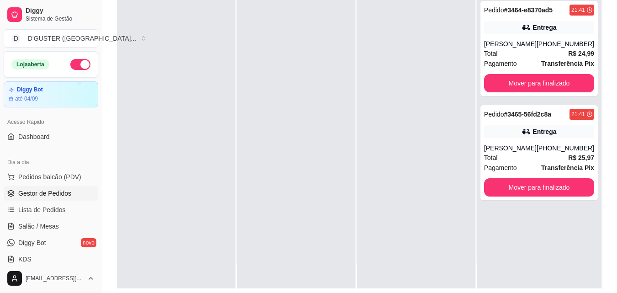
scroll to position [137, 0]
